Goal: Navigation & Orientation: Find specific page/section

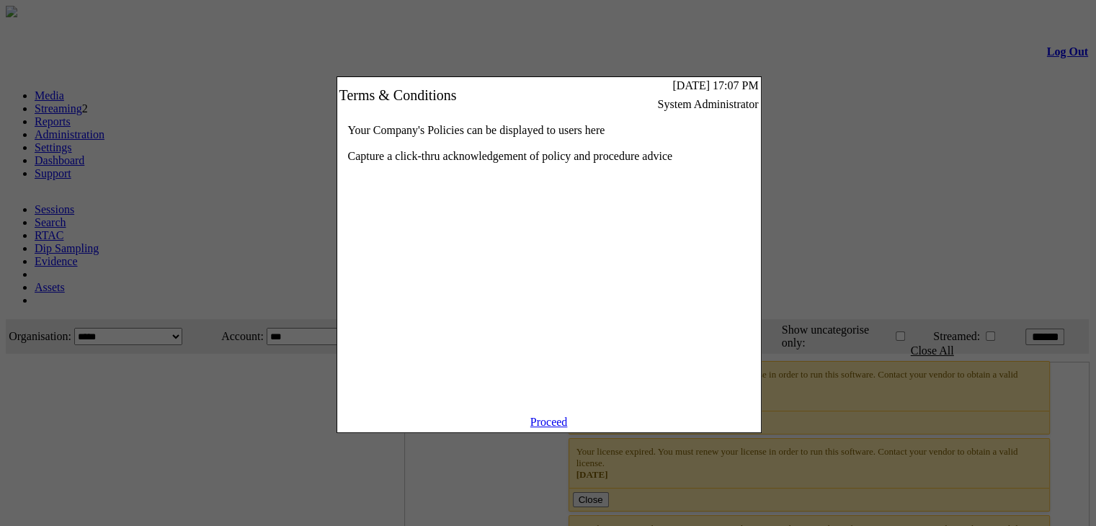
click at [564, 428] on link "Proceed" at bounding box center [548, 422] width 37 height 12
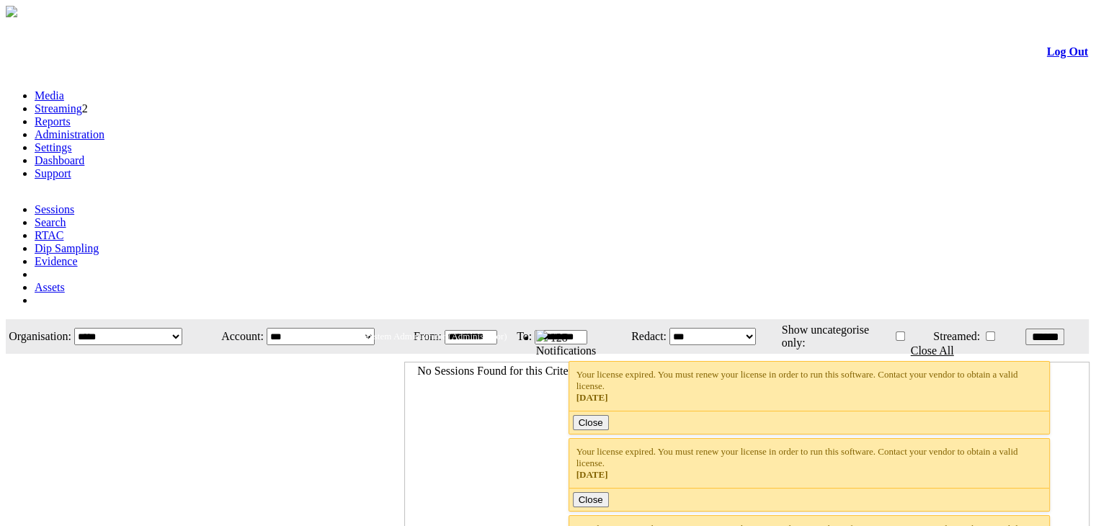
click at [104, 128] on link "Administration" at bounding box center [70, 134] width 70 height 12
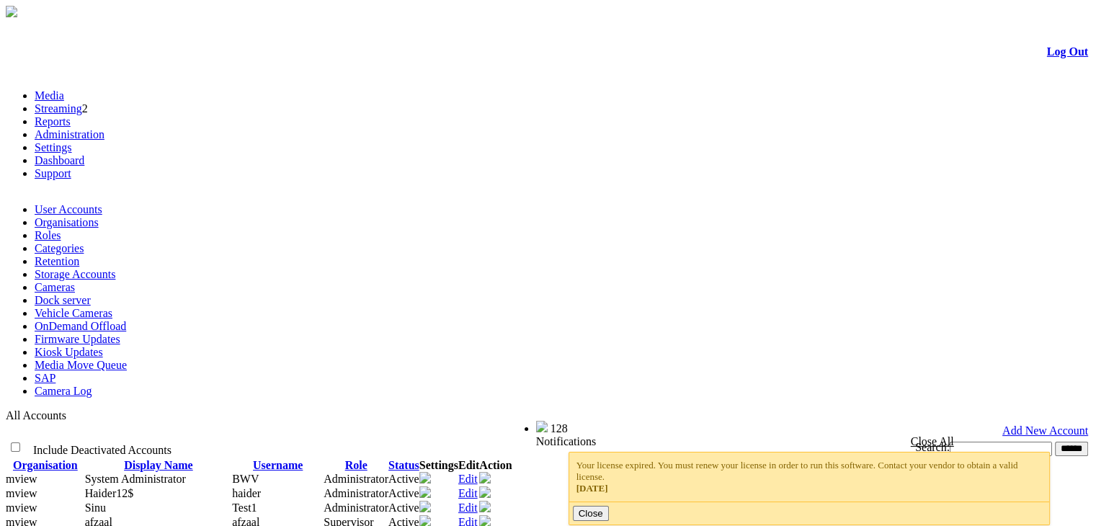
click at [64, 89] on link "Media" at bounding box center [50, 95] width 30 height 12
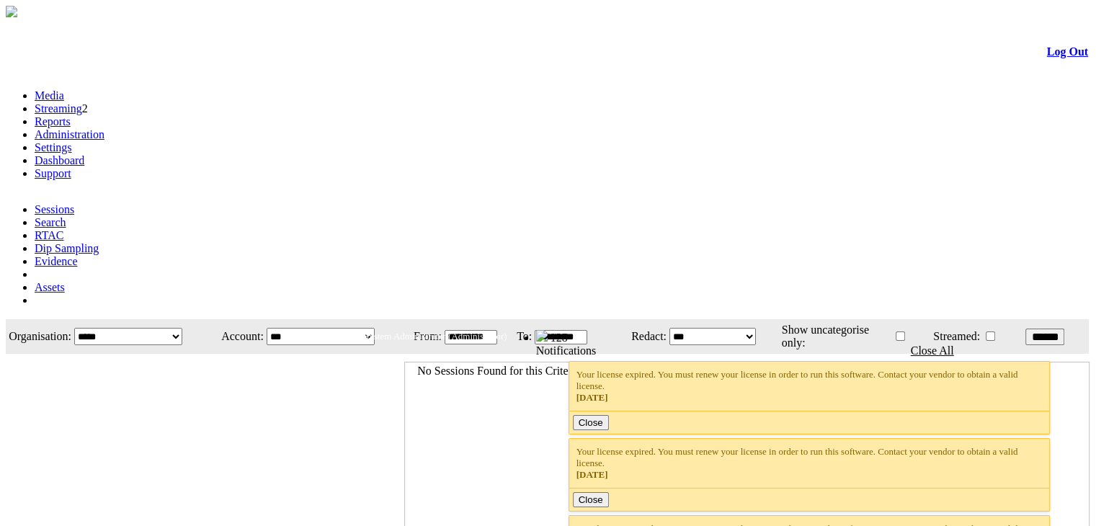
click at [82, 102] on link "Streaming" at bounding box center [59, 108] width 48 height 12
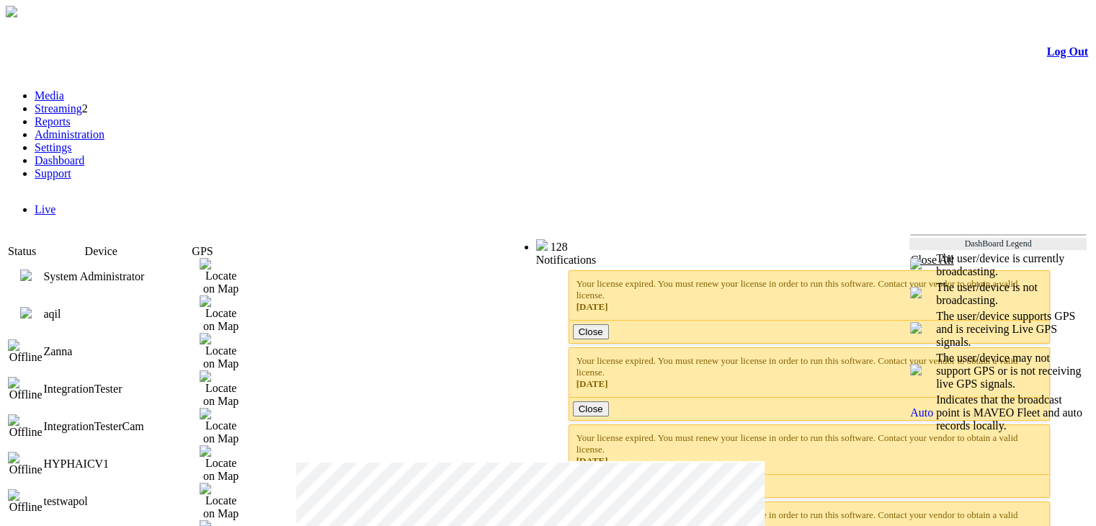
click at [71, 115] on link "Reports" at bounding box center [53, 121] width 36 height 12
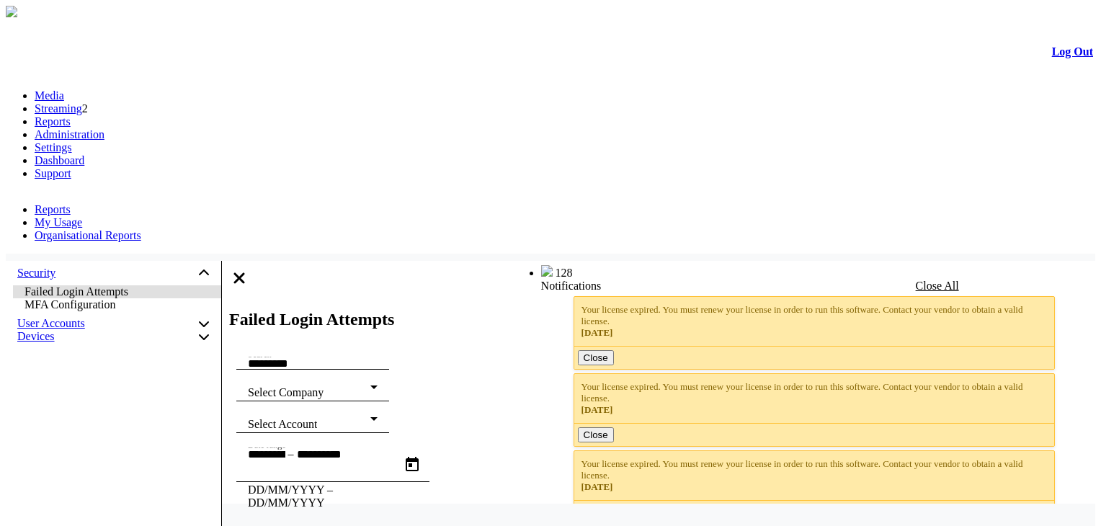
click at [104, 128] on link "Administration" at bounding box center [70, 134] width 70 height 12
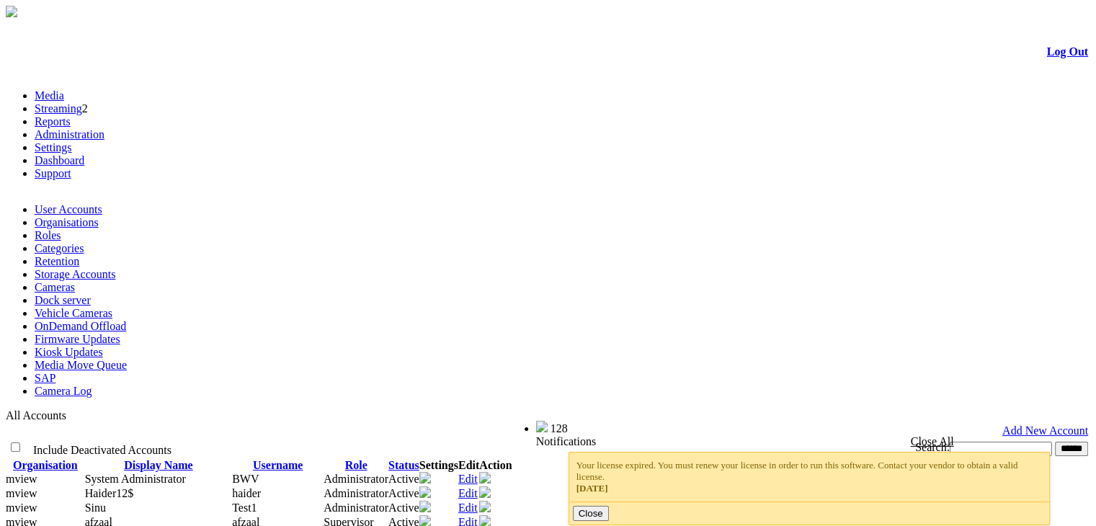
click at [72, 141] on link "Settings" at bounding box center [53, 147] width 37 height 12
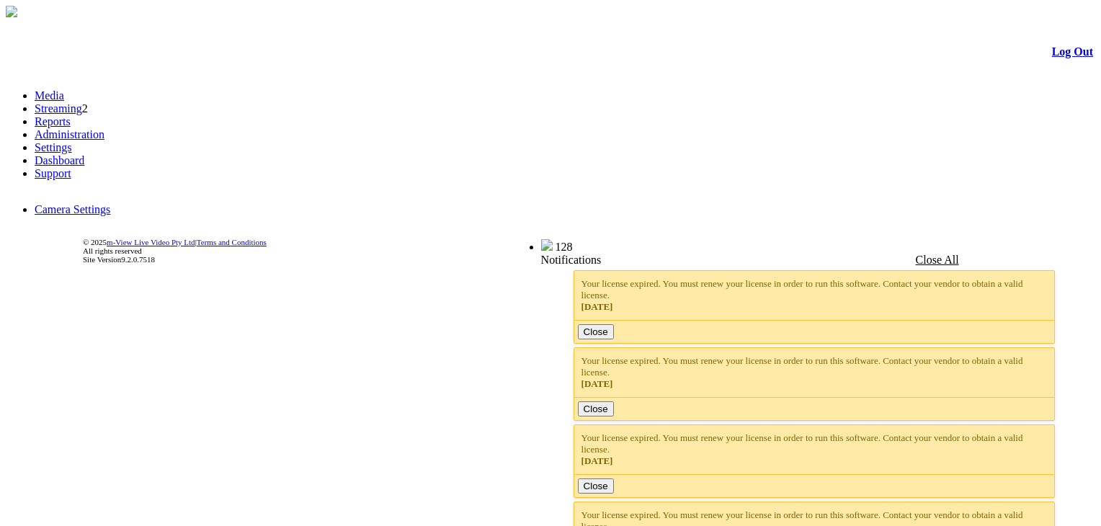
click at [84, 154] on link "Dashboard" at bounding box center [60, 160] width 50 height 12
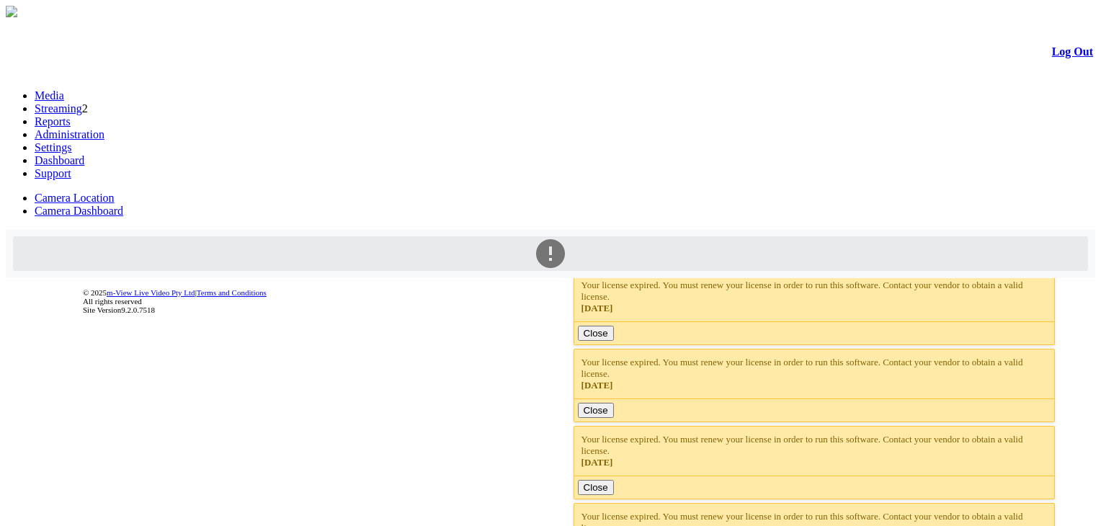
click at [71, 167] on link "Support" at bounding box center [53, 173] width 37 height 12
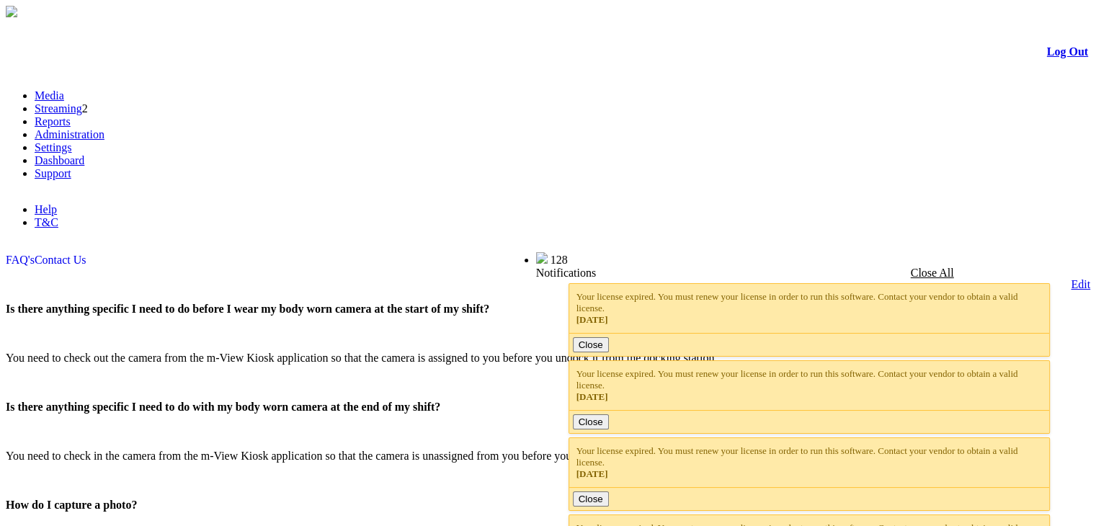
click at [104, 128] on link "Administration" at bounding box center [70, 134] width 70 height 12
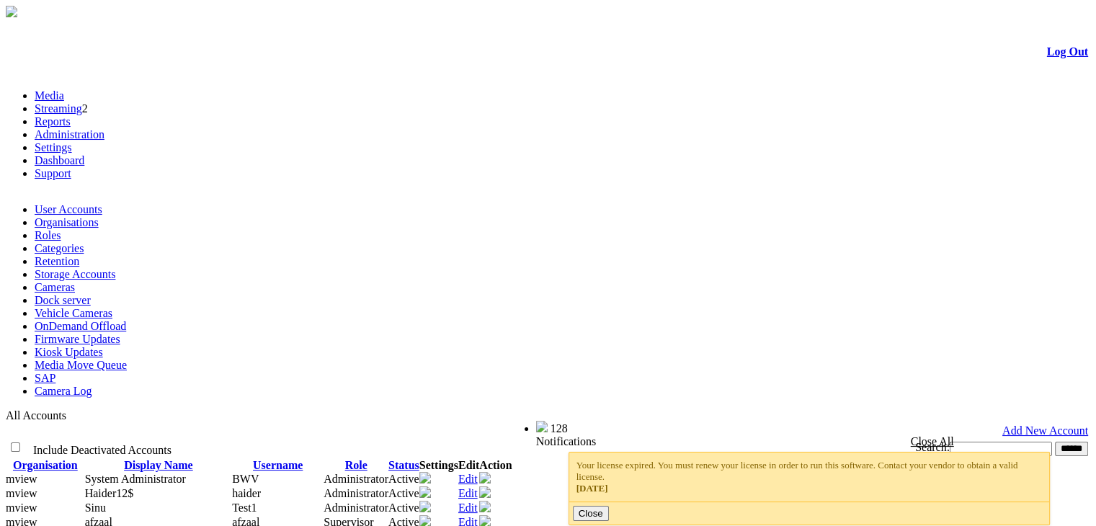
click at [84, 242] on link "Categories" at bounding box center [59, 248] width 49 height 12
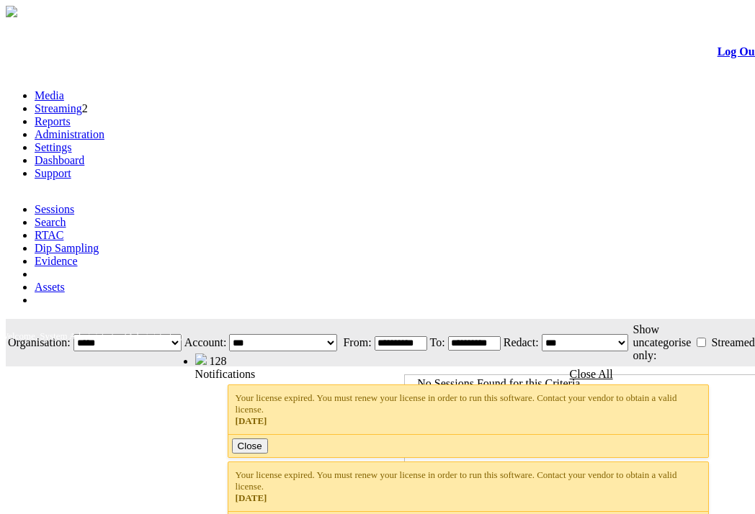
scroll to position [0, 138]
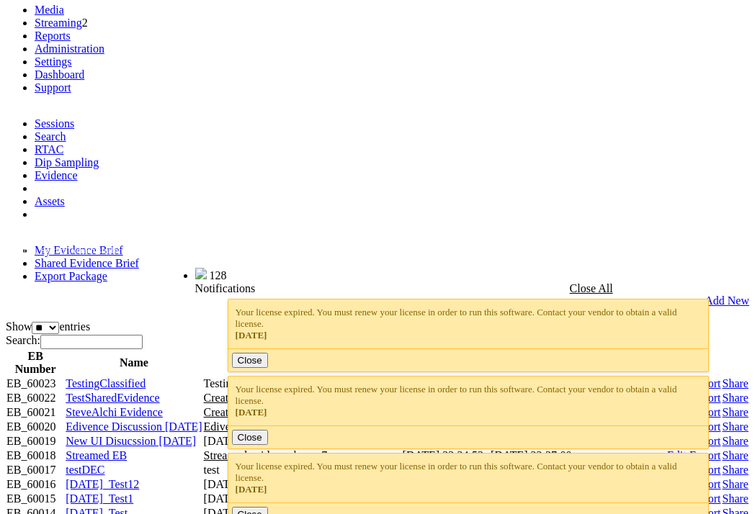
scroll to position [76, 0]
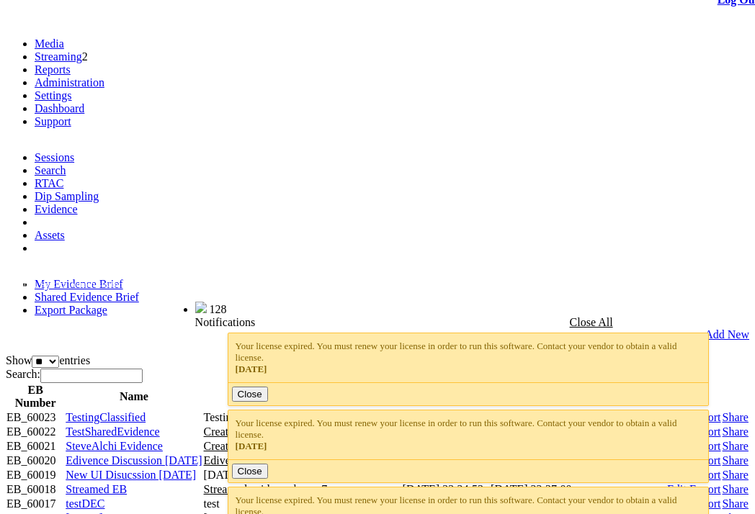
click at [723, 440] on link "Share" at bounding box center [736, 446] width 26 height 12
